Goal: Navigation & Orientation: Find specific page/section

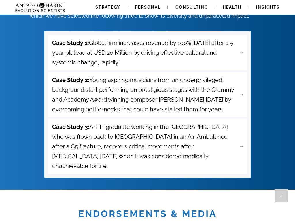
scroll to position [0, 3]
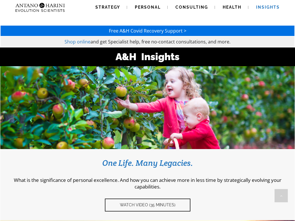
scroll to position [787, 0]
